Goal: Find specific page/section: Find specific page/section

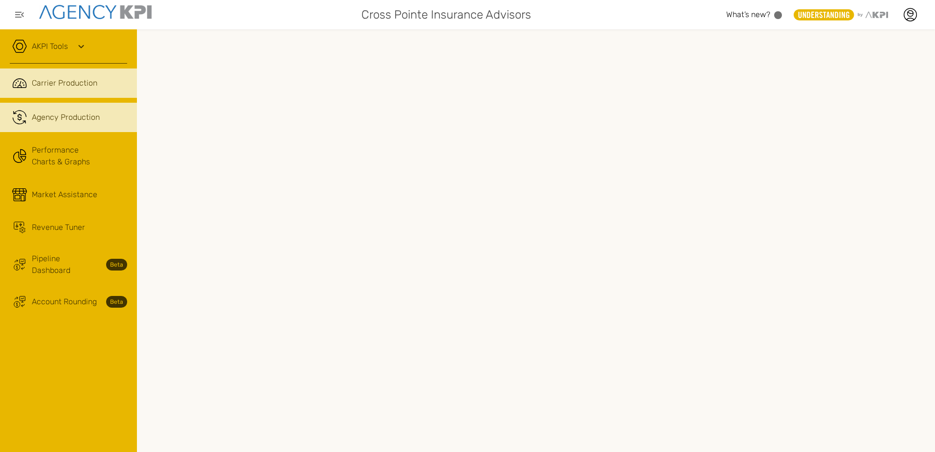
click at [84, 122] on span "Agency Production" at bounding box center [66, 118] width 68 height 12
click at [66, 82] on span "Carrier Production" at bounding box center [65, 83] width 66 height 12
click at [71, 115] on span "Agency Production" at bounding box center [66, 118] width 68 height 12
